Goal: Information Seeking & Learning: Learn about a topic

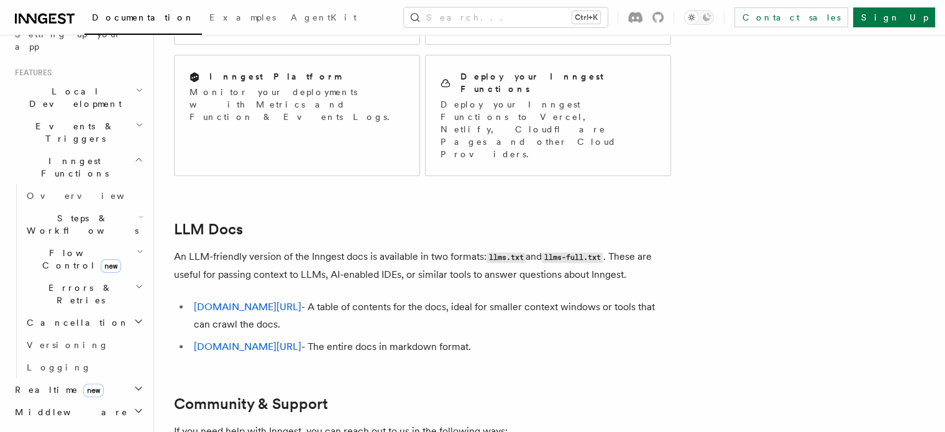
scroll to position [249, 0]
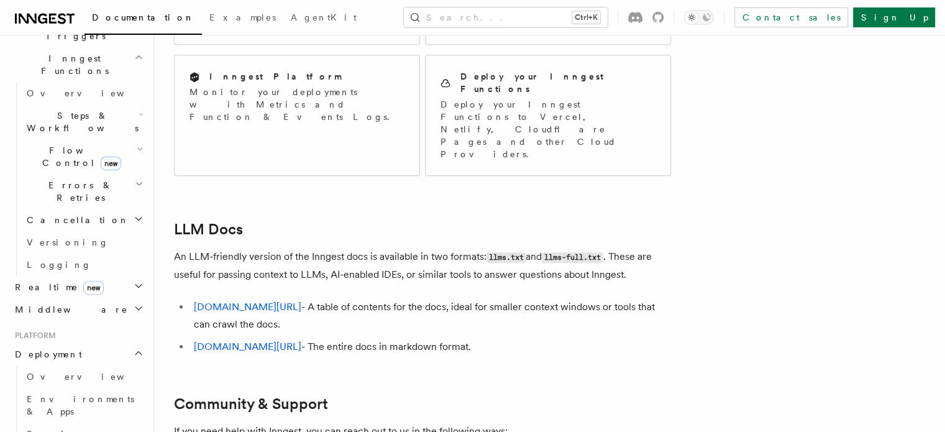
scroll to position [373, 0]
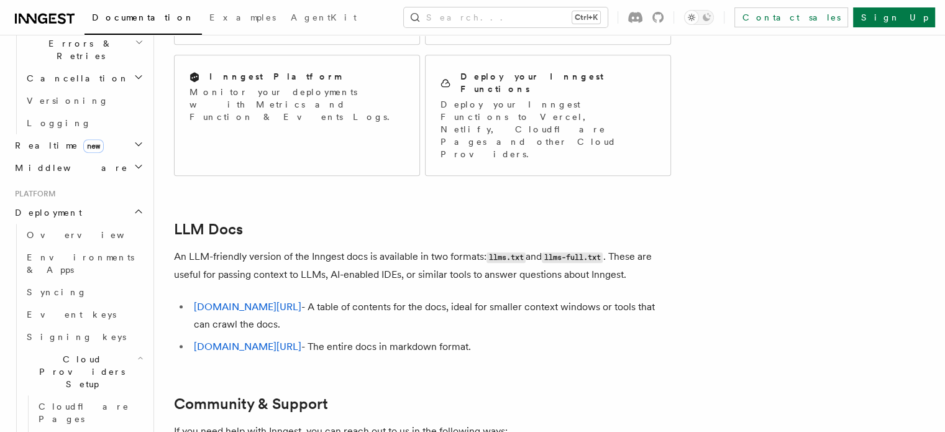
scroll to position [497, 0]
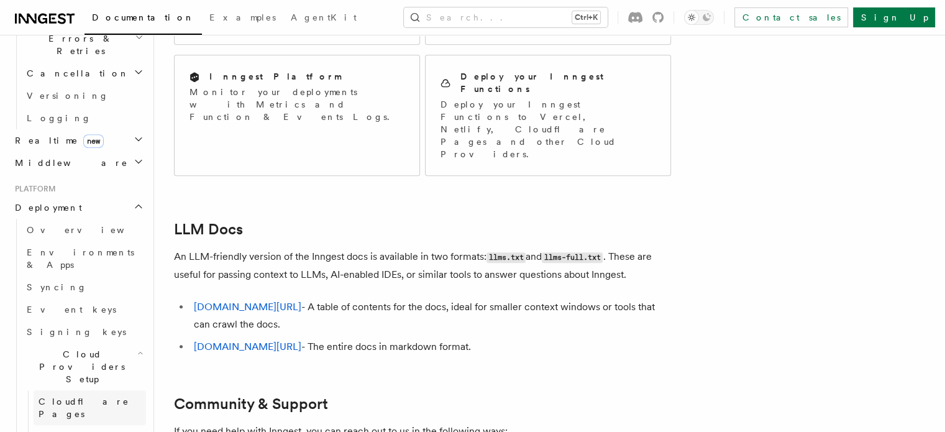
click at [77, 396] on span "Cloudflare Pages" at bounding box center [84, 407] width 91 height 22
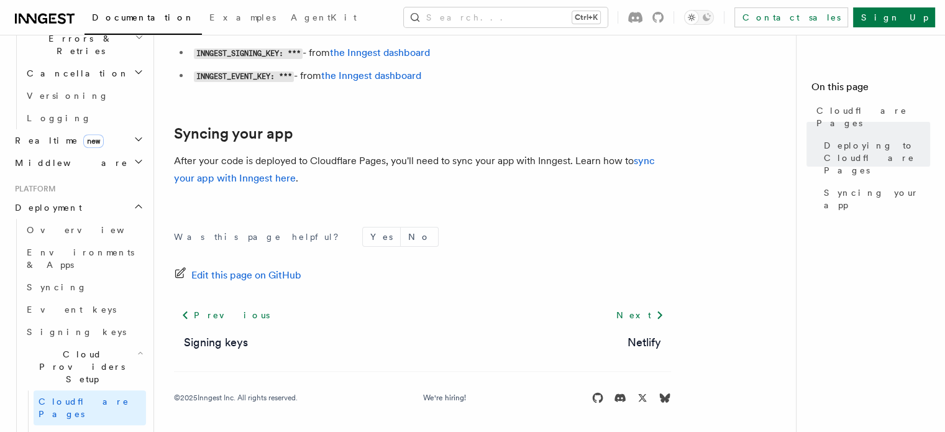
scroll to position [255, 0]
click at [565, 18] on button "Search... Ctrl+K" at bounding box center [506, 17] width 204 height 20
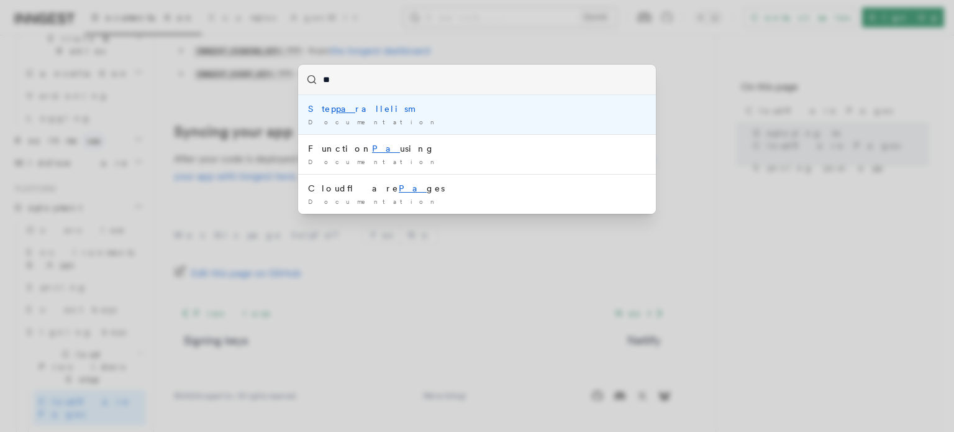
type input "*"
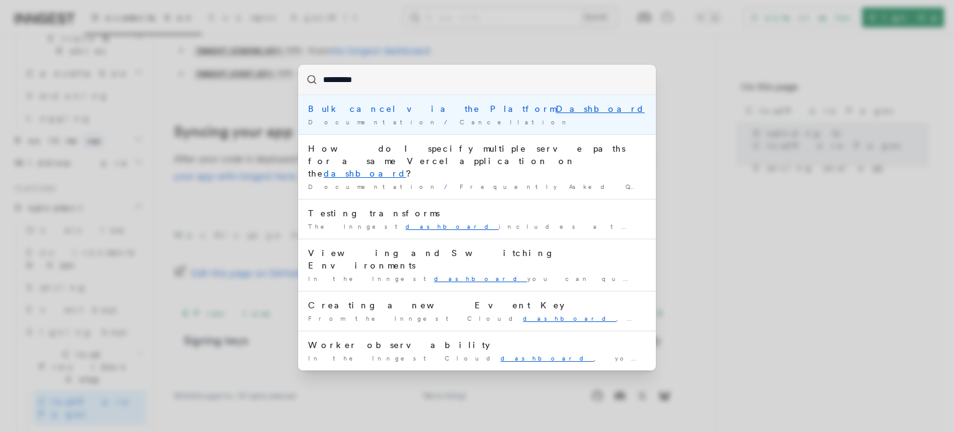
type input "*********"
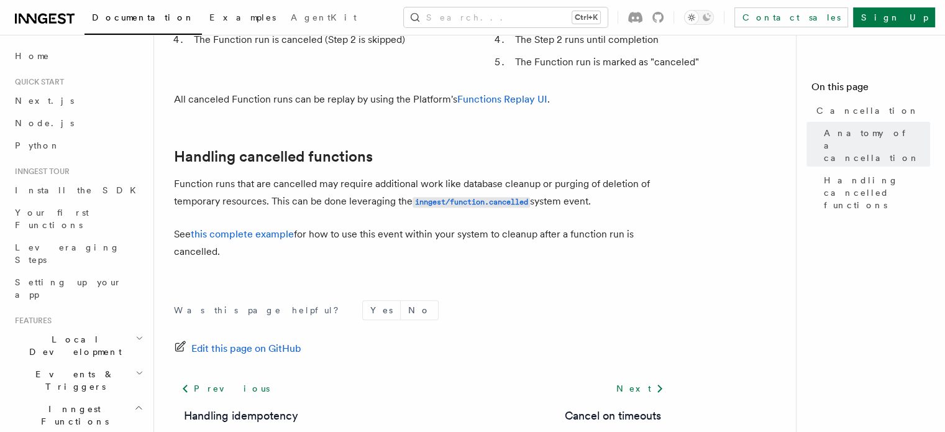
click at [209, 19] on span "Examples" at bounding box center [242, 17] width 66 height 10
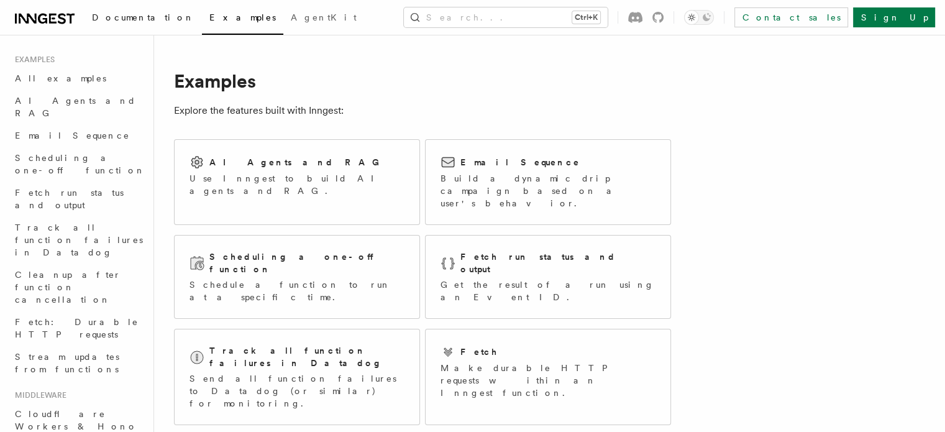
click at [99, 21] on span "Documentation" at bounding box center [143, 17] width 103 height 10
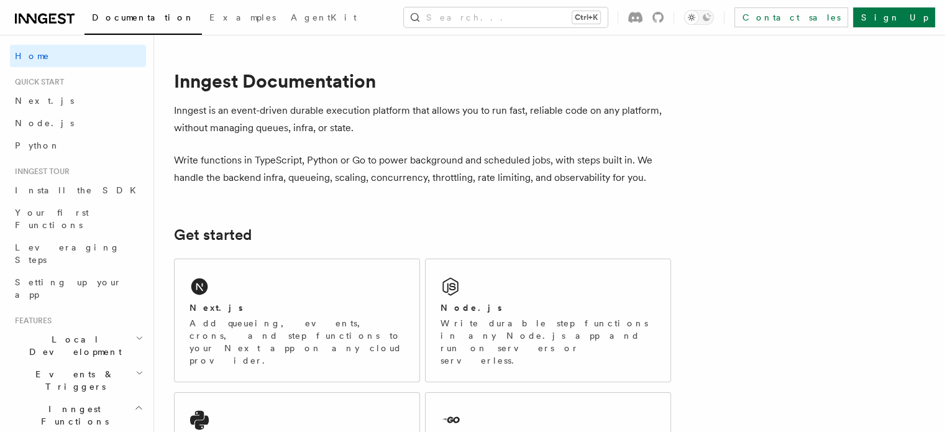
click at [22, 23] on icon at bounding box center [45, 18] width 60 height 15
